Goal: Transaction & Acquisition: Purchase product/service

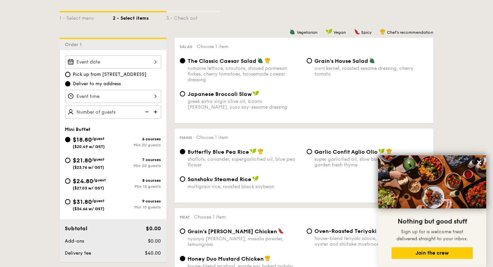
scroll to position [173, 0]
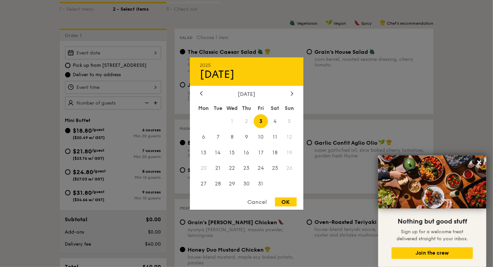
click at [122, 56] on div "2025 Oct [DATE] Tue Wed Thu Fri Sat Sun 1 2 3 4 5 6 7 8 9 10 11 12 13 14 15 16 …" at bounding box center [113, 52] width 96 height 13
click at [275, 118] on span "4" at bounding box center [275, 121] width 14 height 14
click at [289, 205] on div "OK" at bounding box center [286, 201] width 22 height 9
type input "[DATE]"
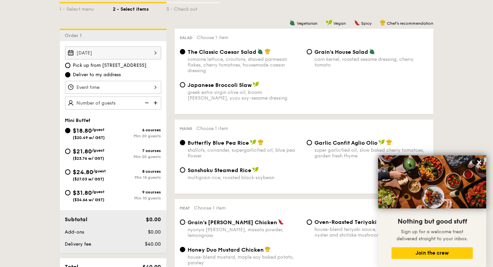
click at [120, 81] on div at bounding box center [113, 87] width 96 height 13
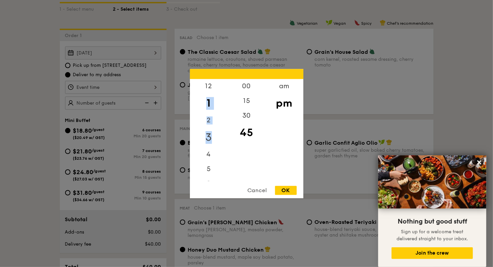
drag, startPoint x: 206, startPoint y: 106, endPoint x: 210, endPoint y: 145, distance: 39.6
click at [210, 145] on div "12 1 2 3 4 5 6 7 8 9 10 11" at bounding box center [209, 130] width 38 height 102
click at [287, 87] on div "am" at bounding box center [285, 88] width 38 height 19
drag, startPoint x: 207, startPoint y: 161, endPoint x: 212, endPoint y: 104, distance: 57.0
click at [212, 104] on div "12 1 2 3 4 5 6 7 8 9 10 11" at bounding box center [209, 130] width 38 height 102
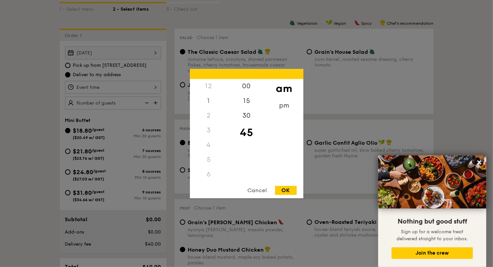
click at [210, 86] on div "12" at bounding box center [209, 86] width 38 height 15
click at [208, 174] on div "11" at bounding box center [209, 175] width 38 height 19
click at [246, 87] on div "00" at bounding box center [247, 88] width 38 height 19
click at [281, 192] on div "OK" at bounding box center [286, 190] width 22 height 9
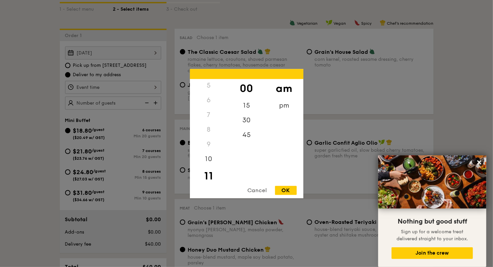
type input "11:00AM"
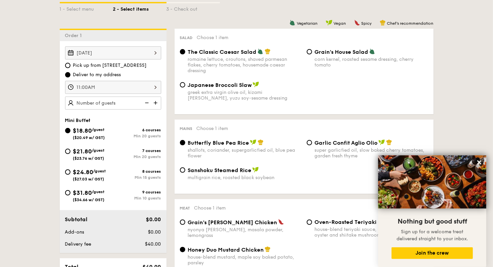
click at [157, 103] on img at bounding box center [156, 103] width 10 height 13
type input "20 guests"
click at [67, 171] on input "$24.80 /guest ($27.03 w/ GST) 8 courses Min 15 guests" at bounding box center [67, 171] width 5 height 5
radio input "true"
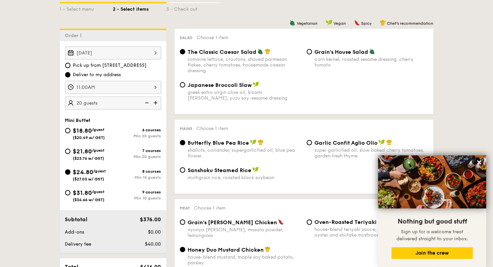
radio input "true"
radio input "false"
radio input "true"
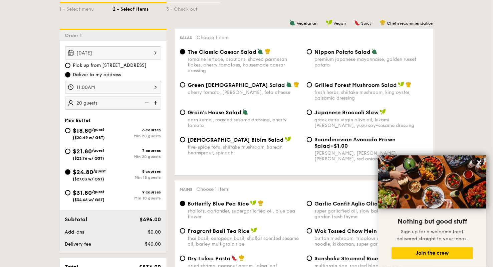
click at [146, 103] on img at bounding box center [146, 103] width 10 height 13
type input "15 guests"
click at [146, 103] on img at bounding box center [146, 103] width 10 height 13
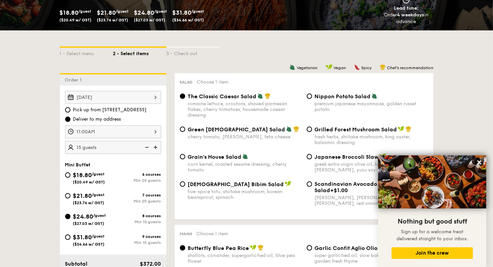
scroll to position [128, 0]
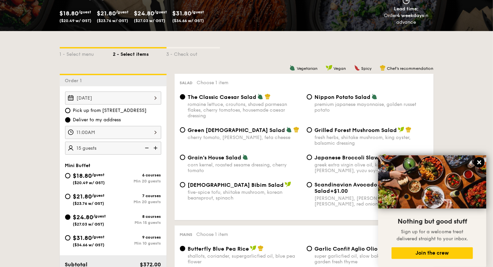
click at [478, 163] on icon at bounding box center [480, 162] width 6 height 6
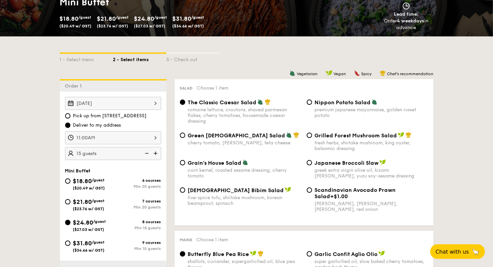
scroll to position [125, 0]
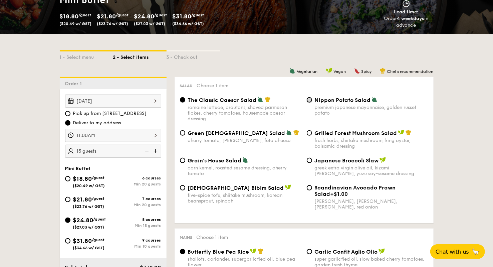
click at [308, 100] on input "Nippon Potato Salad premium japanese mayonnaise, golden russet potato" at bounding box center [309, 99] width 5 height 5
radio input "true"
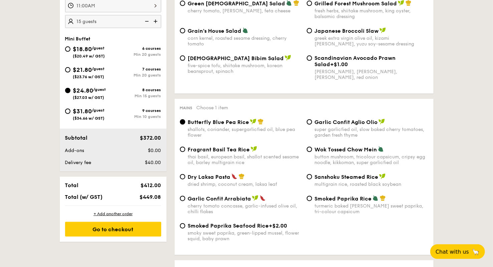
scroll to position [257, 0]
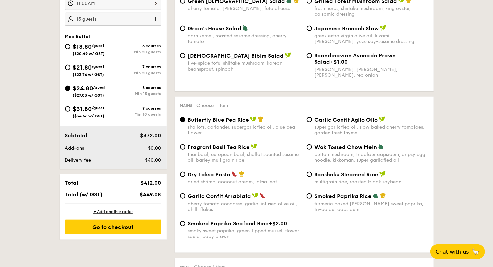
click at [312, 197] on input "Smoked Paprika Rice turmeric baked [PERSON_NAME] sweet paprika, tri-colour caps…" at bounding box center [309, 195] width 5 height 5
radio input "true"
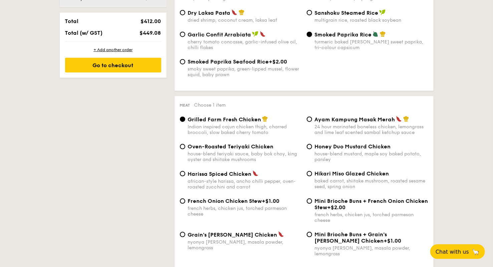
scroll to position [446, 0]
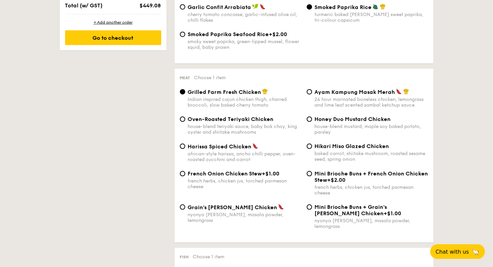
click at [186, 122] on div "Oven-Roasted Teriyaki Chicken house-blend teriyaki sauce, baby bok choy, king o…" at bounding box center [240, 125] width 127 height 19
click at [182, 121] on input "Oven-Roasted Teriyaki Chicken house-blend teriyaki sauce, baby bok choy, king o…" at bounding box center [182, 119] width 5 height 5
radio input "true"
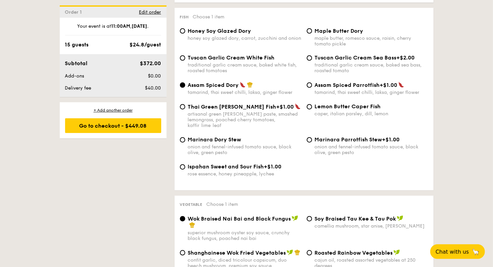
scroll to position [684, 0]
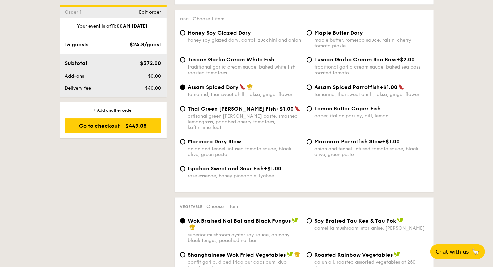
click at [186, 139] on div "Marinara Dory Stew onion and fennel-infused tomato sauce, black olive, green pe…" at bounding box center [240, 148] width 127 height 19
click at [180, 139] on input "Marinara Dory Stew onion and fennel-infused tomato sauce, black olive, green pe…" at bounding box center [182, 141] width 5 height 5
radio input "true"
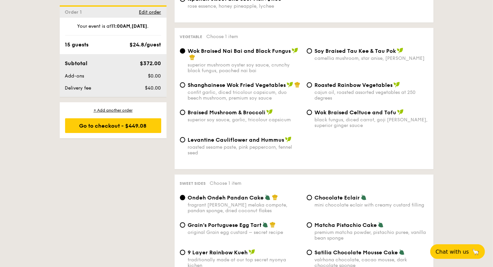
scroll to position [863, 0]
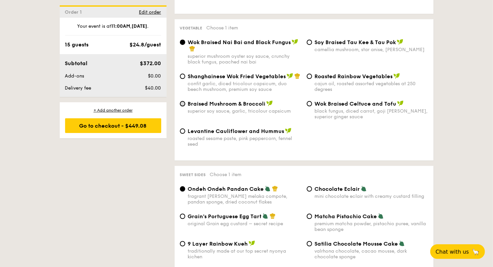
click at [181, 101] on input "Braised Mushroom & Broccoli superior soy sauce, garlic, tricolour capsicum" at bounding box center [182, 103] width 5 height 5
radio input "true"
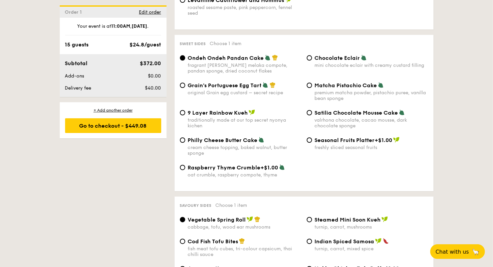
scroll to position [992, 0]
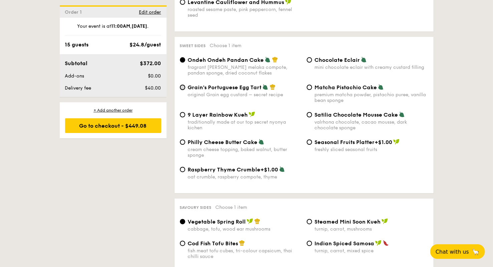
click at [184, 85] on input "Grain's Portuguese Egg Tart original Grain egg custard – secret recipe" at bounding box center [182, 87] width 5 height 5
radio input "true"
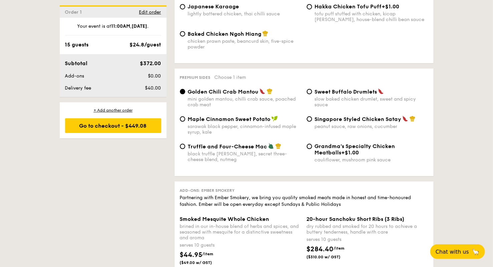
scroll to position [1271, 0]
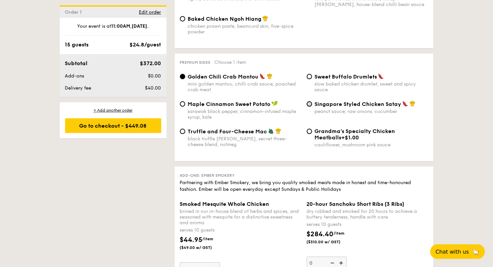
click at [308, 101] on input "Singapore Styled Chicken Satay peanut sauce, raw onions, cucumber" at bounding box center [309, 103] width 5 height 5
radio input "true"
click at [182, 101] on input "Maple Cinnamon Sweet Potato sarawak black pepper, cinnamon-infused maple syrup,…" at bounding box center [182, 103] width 5 height 5
radio input "true"
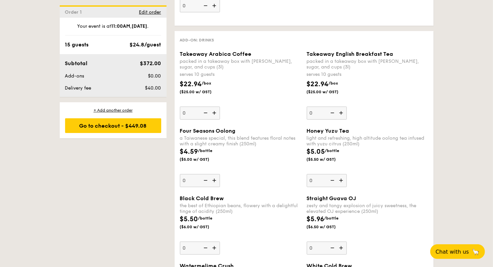
scroll to position [1602, 0]
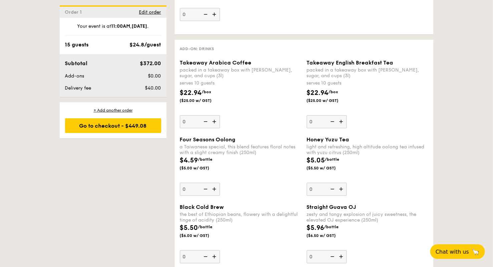
click at [216, 120] on img at bounding box center [215, 121] width 10 height 13
click at [216, 120] on input "0" at bounding box center [200, 121] width 40 height 13
type input "1"
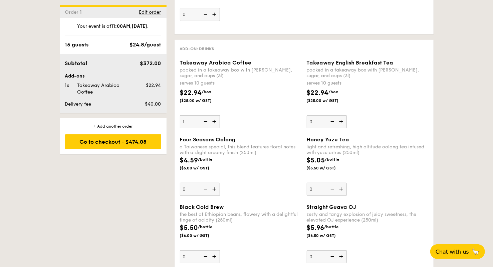
click at [247, 126] on div "Takeaway Arabica Coffee packed in a takeaway box with [PERSON_NAME], sugar, and…" at bounding box center [304, 97] width 254 height 77
click at [117, 139] on div "Go to checkout - $474.08" at bounding box center [113, 141] width 96 height 15
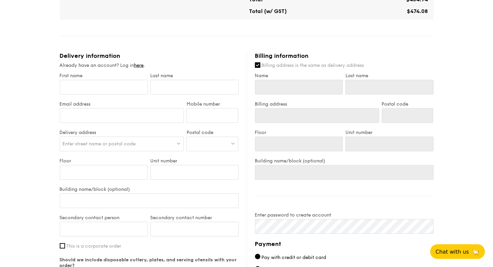
scroll to position [341, 0]
click at [117, 86] on input "First name" at bounding box center [104, 86] width 88 height 15
type input "L"
type input "Li"
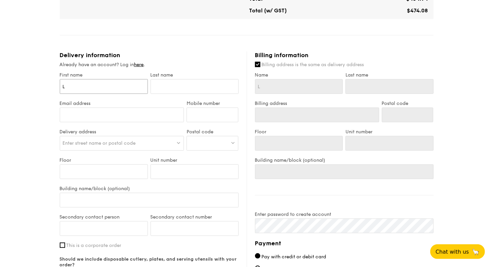
type input "Li"
type input "Liy"
type input "Liya"
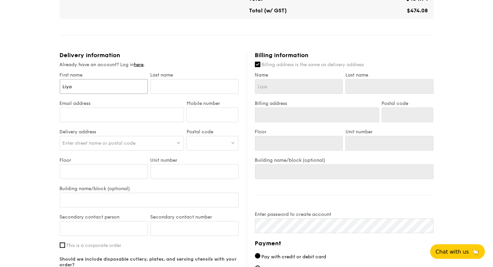
type input "Liyan"
type input "Liyana"
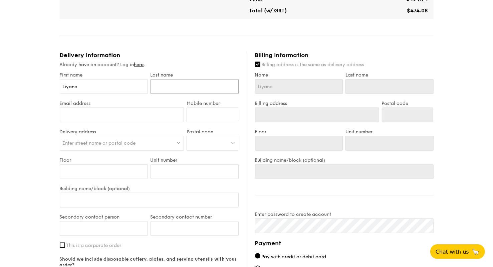
type input "S"
type input "St"
type input "Stu"
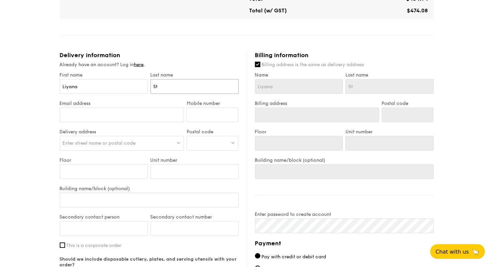
type input "Stu"
type input "Stua"
type input "Stuar"
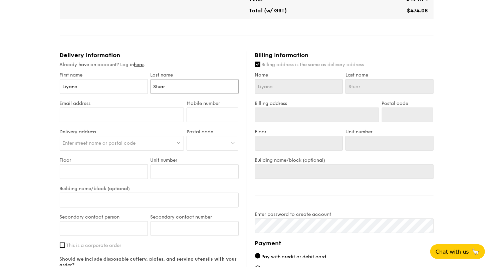
type input "[PERSON_NAME]"
type input "[EMAIL_ADDRESS][DOMAIN_NAME]"
type input "82502835"
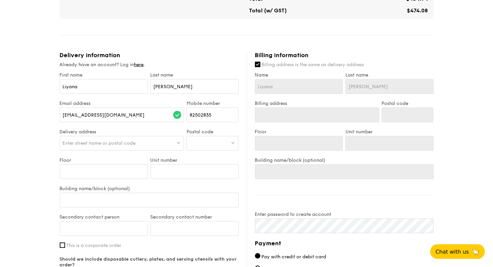
click at [76, 144] on span "Enter street name or postal code" at bounding box center [99, 143] width 73 height 6
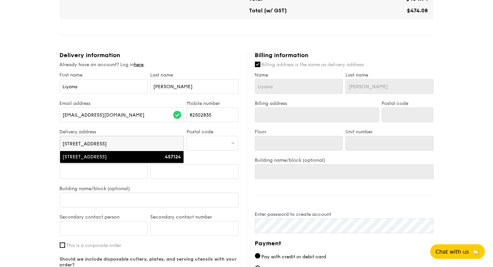
type input "[STREET_ADDRESS]"
click at [94, 156] on div "[STREET_ADDRESS]" at bounding box center [107, 157] width 89 height 7
type input "[STREET_ADDRESS]"
type input "457124"
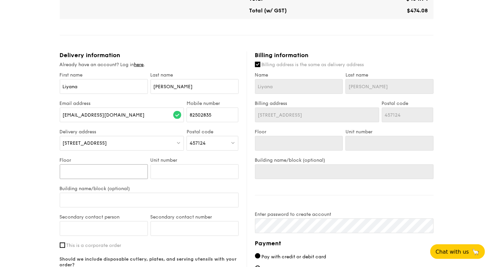
click at [106, 169] on input "Floor" at bounding box center [104, 171] width 88 height 15
type input "0"
type input "00"
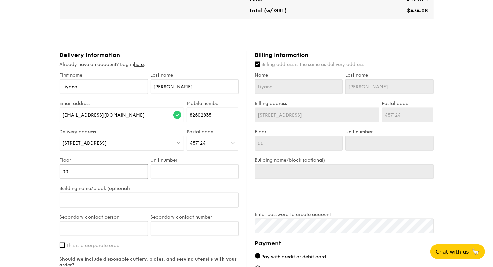
type input "00-"
type input "00-0"
type input "00-00"
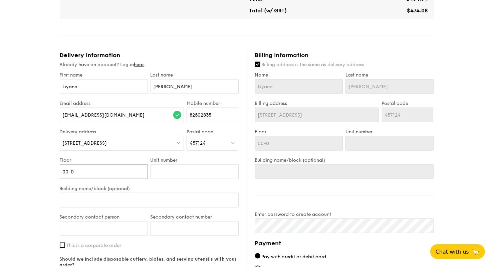
type input "00-00"
type input "00-00 ("
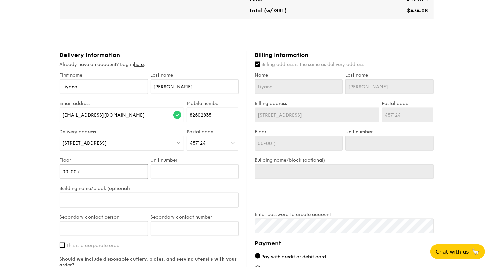
type input "00-00 (g"
type input "00-00 (gr"
type input "00-00 (gro"
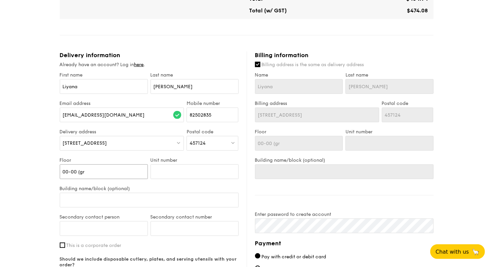
type input "00-00 (gro"
type input "00-00 (grou"
type input "00-00 (groun"
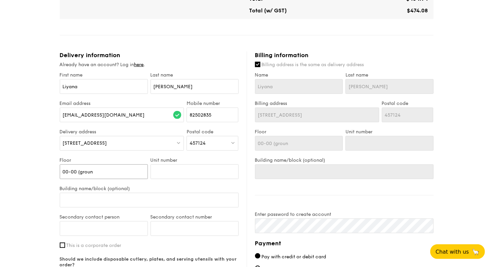
type input "00-00 (ground"
type input "00-00 (ground f"
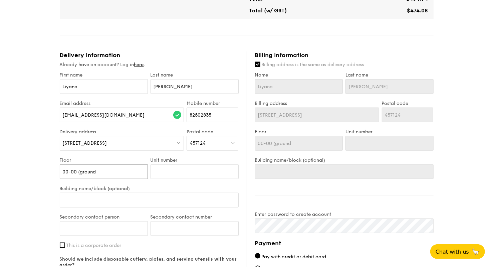
type input "00-00 (ground f"
type input "00-00 (ground"
type input "00-00 (grou"
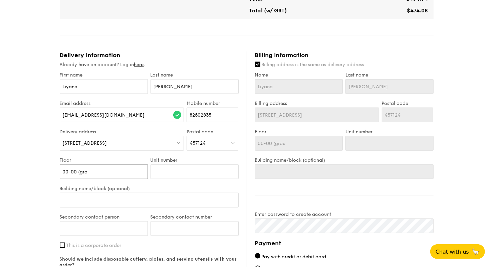
type input "00-00 (gr"
type input "00-00 (g"
type input "00-00 ("
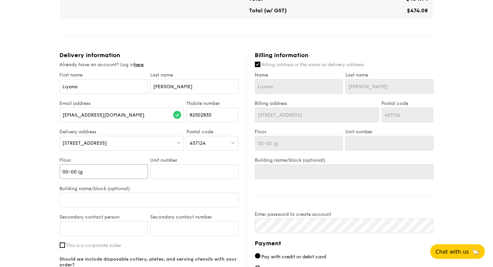
type input "00-00 ("
type input "00-00 (l"
type input "00-00 (la"
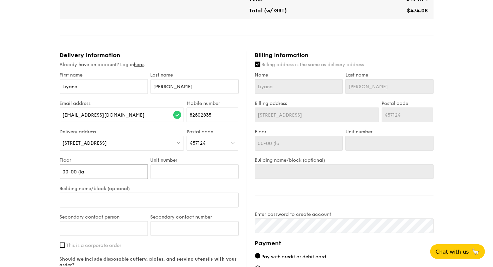
type input "00-00 (lan"
type input "00-00 (land"
type input "00-00 ([PERSON_NAME]"
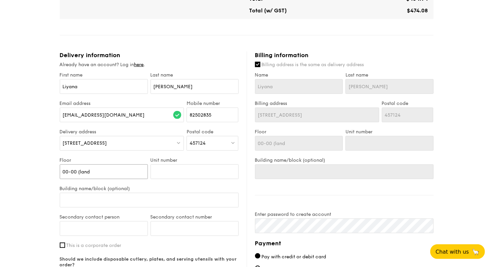
type input "00-00 ([PERSON_NAME]"
type input "00-00 (landed"
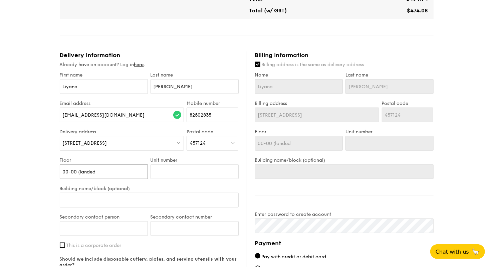
type input "00-00 (landed h"
type input "00-00 (landed ho"
type input "00-00 (landed hous"
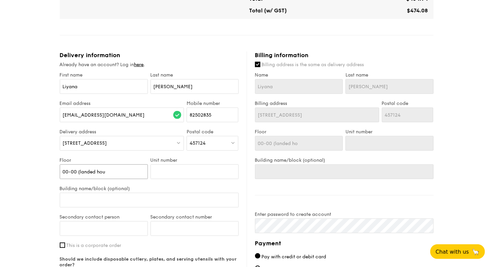
type input "00-00 (landed hous"
type input "00-00 (landed house"
type input "00-00 (landed house)"
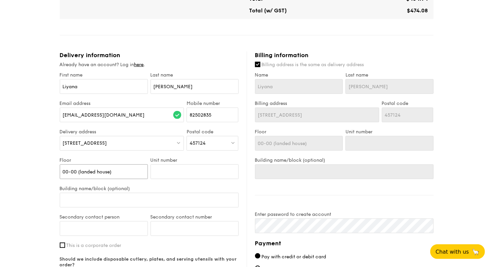
type input "00-00 (landed house)"
type input "0"
type input "00"
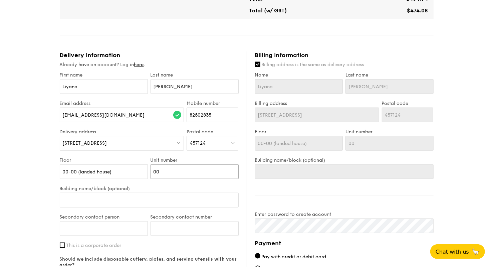
type input "00-"
type input "00-0"
type input "00-00"
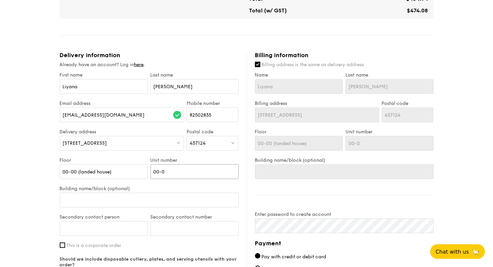
type input "00-00"
type input "00-0"
type input "00"
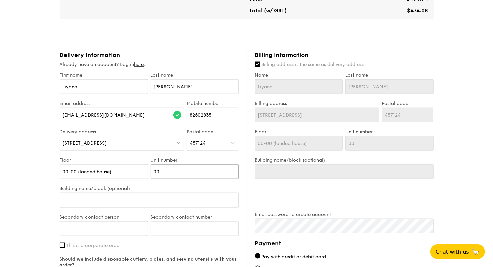
type input "0"
type input "5"
click at [101, 206] on input "Building name/block (optional)" at bounding box center [149, 200] width 179 height 15
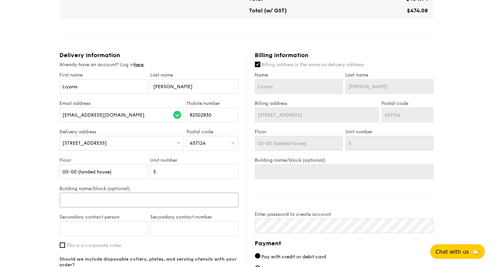
type input "N"
type input "n"
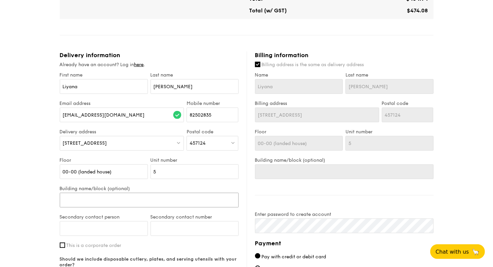
type input "n"
type input "n/"
type input "n/a"
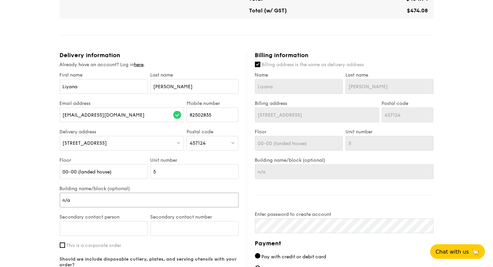
type input "n/a"
click at [101, 232] on input "Secondary contact person" at bounding box center [104, 228] width 88 height 15
type input "Mark"
type input "82051803"
click at [61, 245] on input "This is a corporate order" at bounding box center [62, 245] width 5 height 5
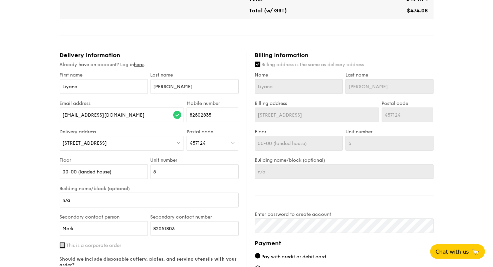
checkbox input "true"
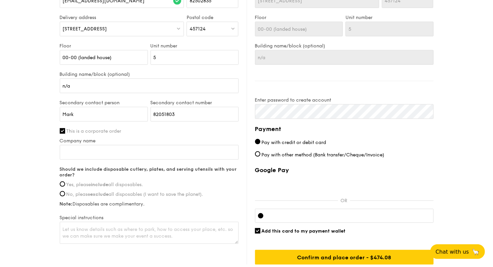
scroll to position [458, 0]
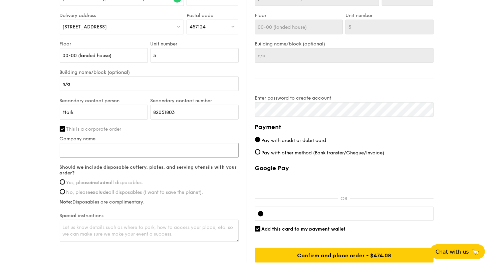
click at [132, 146] on input "Company name" at bounding box center [149, 150] width 179 height 15
type input "a"
type input "Anagram Group"
click at [62, 179] on input "Yes, please include all disposables." at bounding box center [62, 181] width 5 height 5
radio input "true"
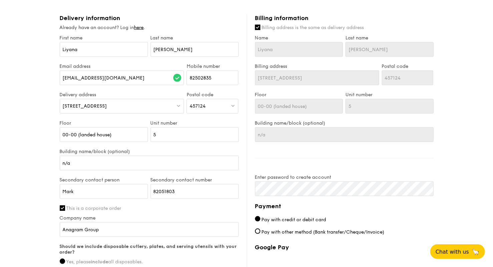
scroll to position [379, 0]
click at [259, 28] on input "Billing address is the same as delivery address" at bounding box center [257, 26] width 5 height 5
checkbox input "false"
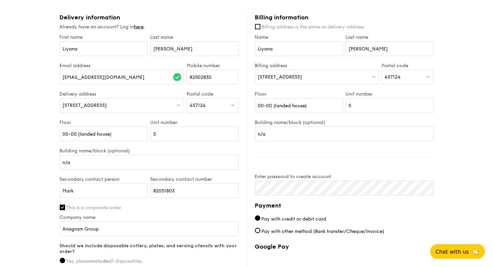
click at [311, 77] on div "[STREET_ADDRESS]" at bounding box center [317, 77] width 124 height 15
click at [309, 70] on input "search" at bounding box center [318, 77] width 124 height 15
click at [305, 65] on label "Billing address" at bounding box center [317, 66] width 124 height 6
click at [293, 133] on input "n/a" at bounding box center [344, 134] width 179 height 15
click at [304, 77] on div "[STREET_ADDRESS]" at bounding box center [317, 77] width 124 height 15
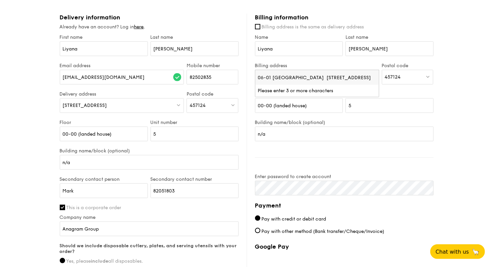
scroll to position [0, 61]
type input "06-01 [GEOGRAPHIC_DATA] [STREET_ADDRESS]"
click at [408, 77] on div "457124" at bounding box center [408, 77] width 52 height 15
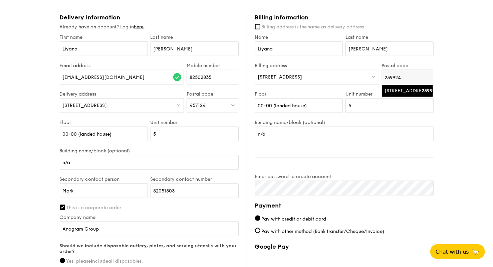
type input "239924"
click at [405, 91] on div "[STREET_ADDRESS]" at bounding box center [402, 91] width 34 height 7
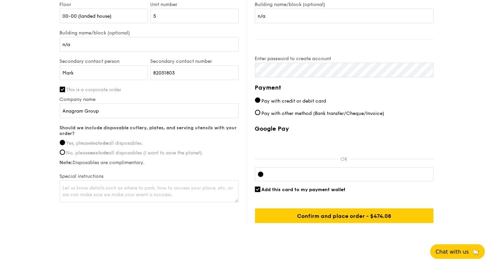
scroll to position [505, 0]
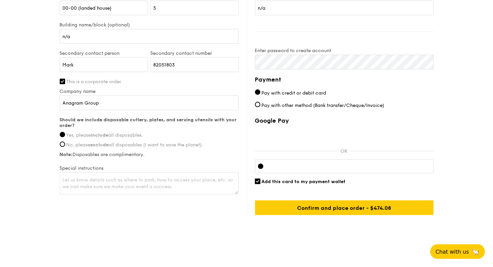
click at [255, 178] on div "Billing information Billing address is the same as delivery address Name [PERSO…" at bounding box center [340, 51] width 187 height 327
click at [255, 179] on input "Add this card to my payment wallet" at bounding box center [257, 181] width 5 height 5
checkbox input "false"
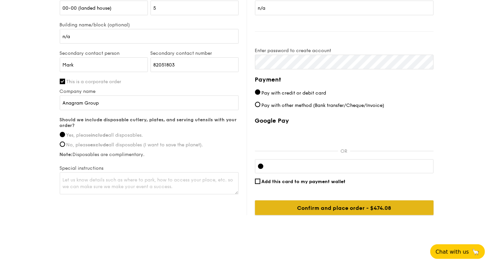
click at [292, 202] on input "Confirm and place order - $474.08" at bounding box center [344, 207] width 179 height 15
click at [351, 206] on input "Confirm and place order - $474.08" at bounding box center [344, 207] width 179 height 15
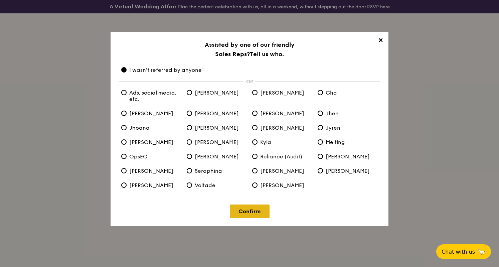
click at [253, 213] on link "Confirm" at bounding box center [250, 211] width 40 height 14
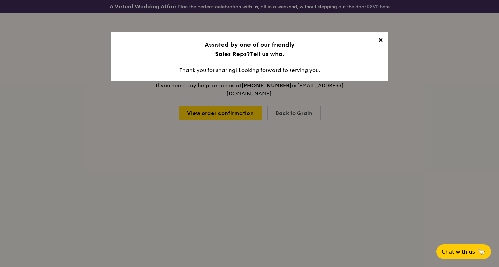
click at [381, 43] on span "✕" at bounding box center [380, 41] width 9 height 9
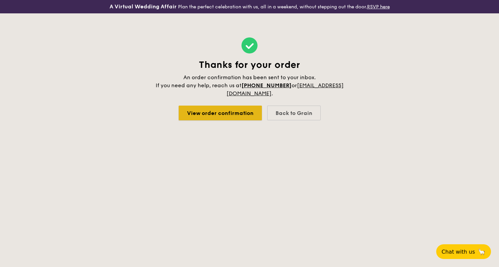
click at [201, 115] on link "View order confirmation" at bounding box center [220, 113] width 83 height 15
